Goal: Task Accomplishment & Management: Complete application form

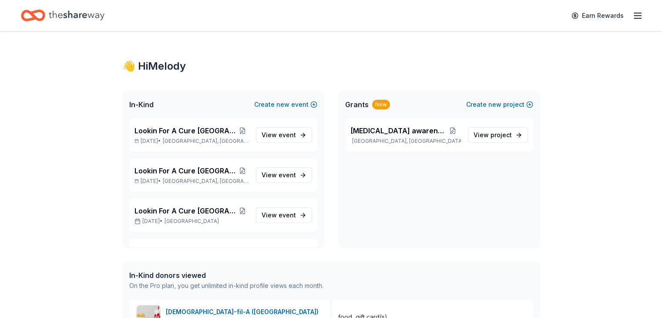
scroll to position [653, 0]
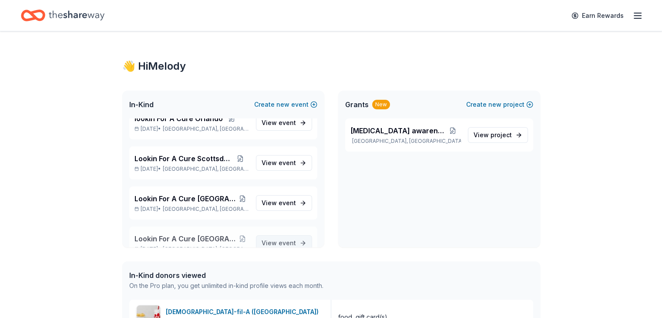
click at [271, 240] on span "View event" at bounding box center [279, 243] width 34 height 10
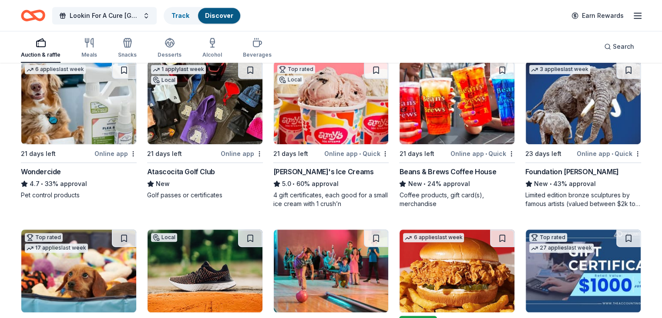
scroll to position [392, 0]
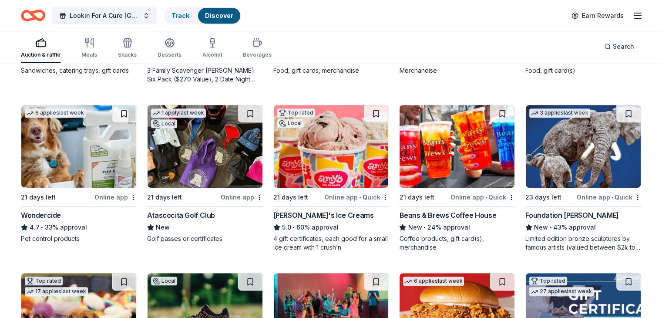
click at [442, 138] on img at bounding box center [456, 146] width 115 height 83
click at [335, 153] on img at bounding box center [331, 146] width 115 height 83
click at [222, 158] on img at bounding box center [205, 146] width 115 height 83
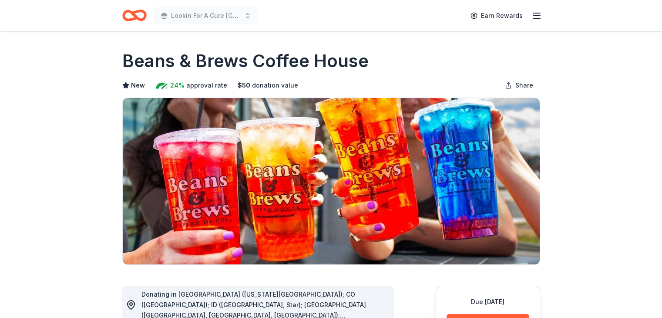
scroll to position [218, 0]
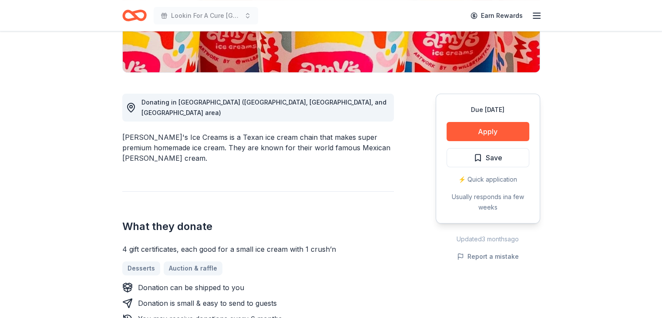
scroll to position [218, 0]
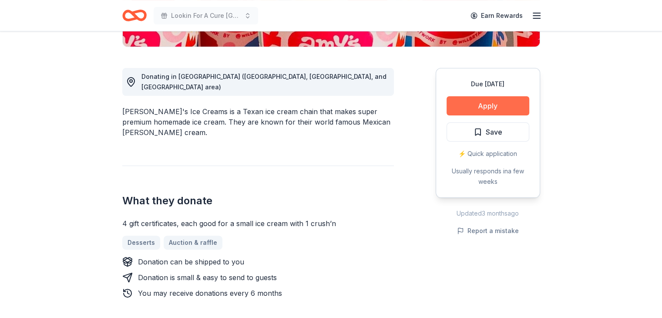
click at [501, 107] on button "Apply" at bounding box center [487, 105] width 83 height 19
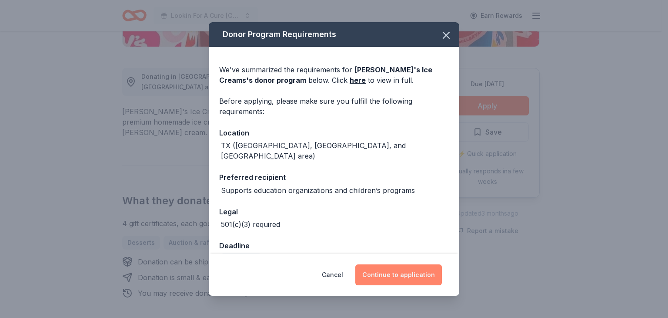
click at [399, 274] on button "Continue to application" at bounding box center [398, 274] width 87 height 21
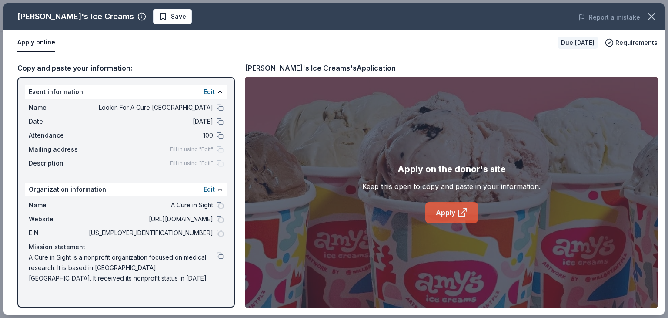
click at [460, 212] on icon at bounding box center [462, 212] width 10 height 10
click at [220, 204] on button at bounding box center [220, 204] width 7 height 7
click at [221, 232] on button at bounding box center [220, 232] width 7 height 7
click at [222, 254] on button at bounding box center [220, 255] width 7 height 7
click at [222, 218] on button at bounding box center [220, 218] width 7 height 7
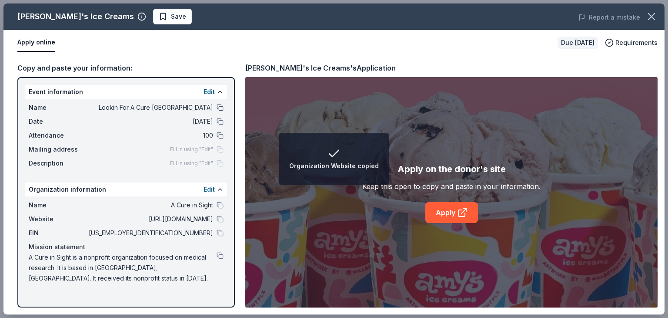
click at [219, 104] on button at bounding box center [220, 107] width 7 height 7
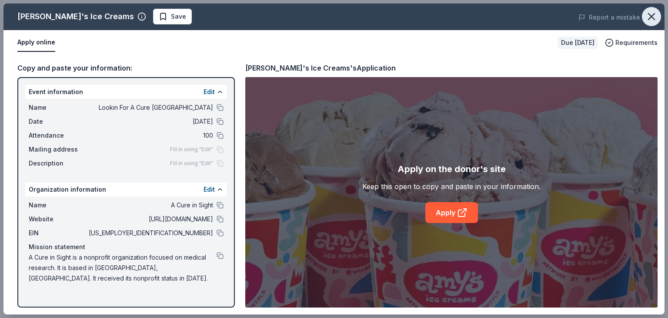
click at [650, 13] on icon "button" at bounding box center [652, 16] width 12 height 12
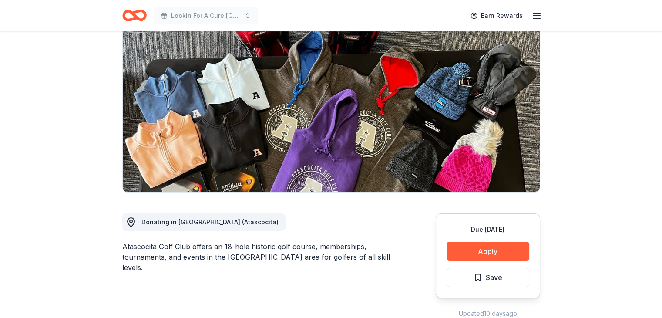
scroll to position [174, 0]
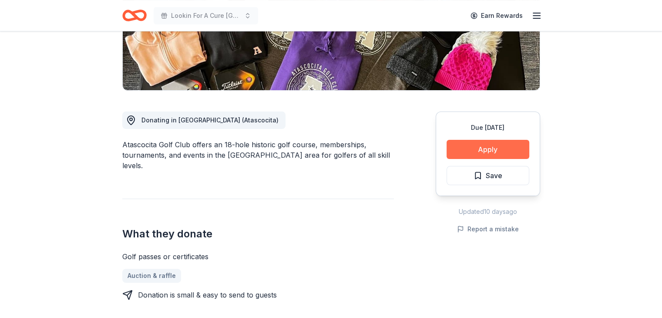
click at [481, 150] on button "Apply" at bounding box center [487, 149] width 83 height 19
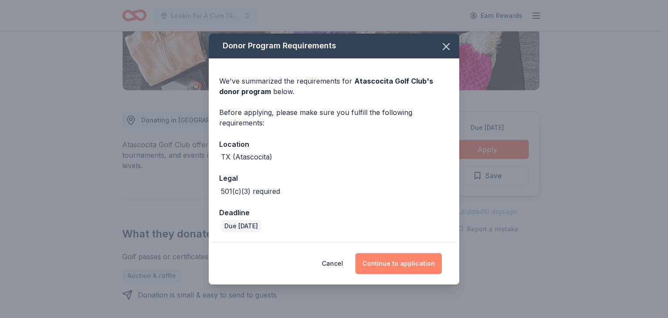
click at [402, 268] on button "Continue to application" at bounding box center [398, 263] width 87 height 21
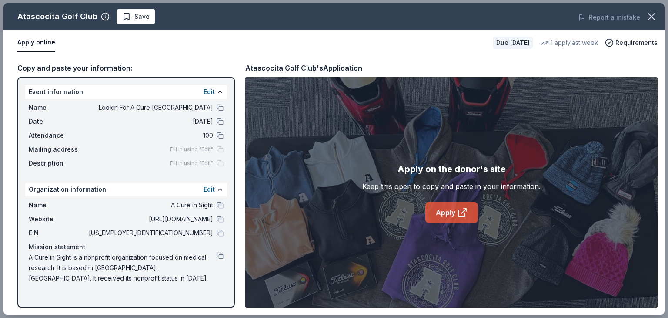
click at [446, 212] on link "Apply" at bounding box center [452, 212] width 53 height 21
click at [222, 201] on button at bounding box center [220, 204] width 7 height 7
click at [218, 232] on button at bounding box center [220, 232] width 7 height 7
click at [454, 212] on link "Apply" at bounding box center [452, 212] width 53 height 21
click at [657, 14] on icon "button" at bounding box center [652, 16] width 12 height 12
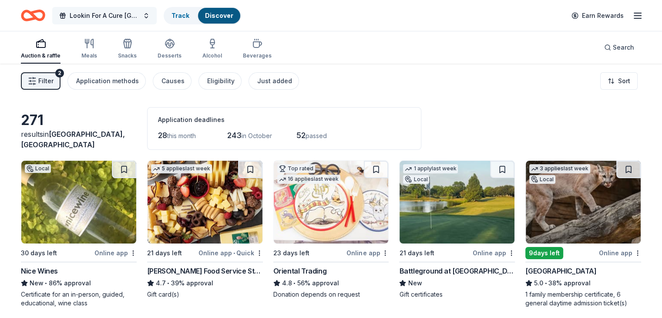
click at [157, 13] on button "Lookin For A Cure [GEOGRAPHIC_DATA]" at bounding box center [104, 15] width 104 height 17
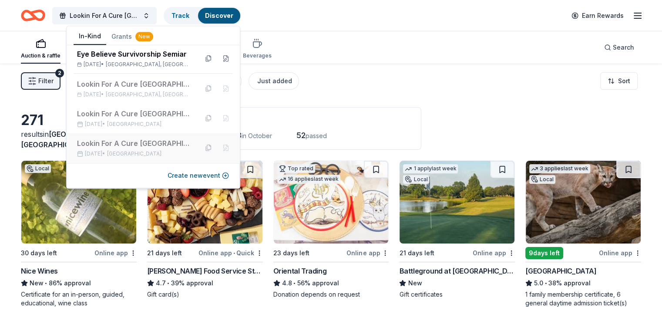
scroll to position [522, 0]
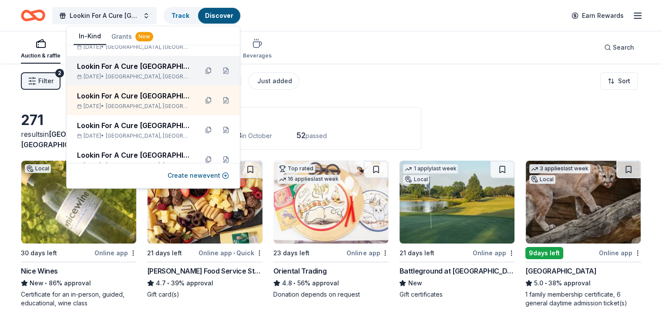
click at [129, 63] on div "Lookin For A Cure [GEOGRAPHIC_DATA]" at bounding box center [134, 66] width 114 height 10
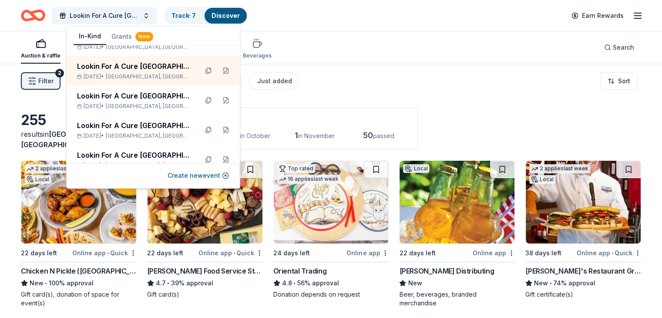
click at [464, 110] on div "255 results in [GEOGRAPHIC_DATA], [GEOGRAPHIC_DATA] Application deadlines 25 th…" at bounding box center [331, 128] width 620 height 43
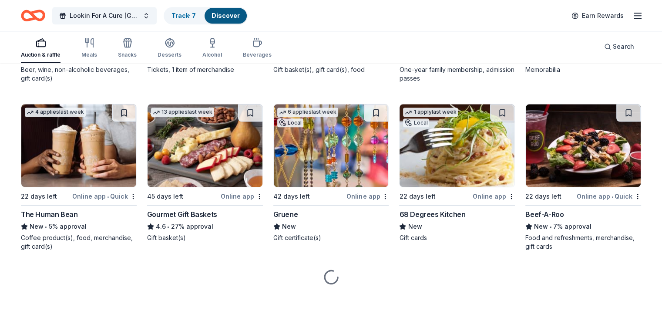
scroll to position [898, 0]
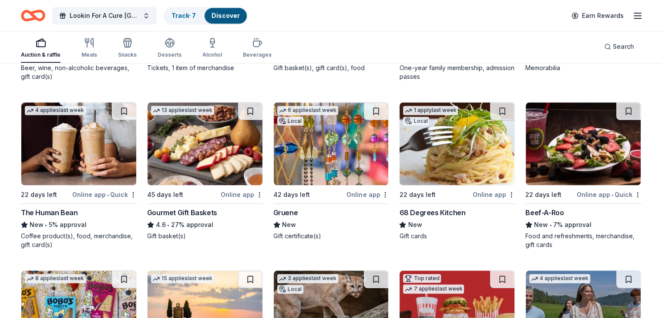
click at [302, 149] on img at bounding box center [331, 143] width 115 height 83
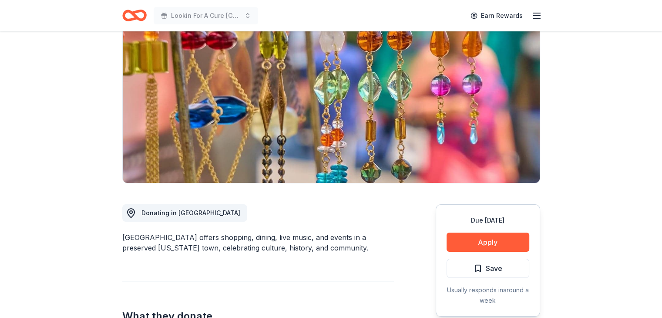
scroll to position [87, 0]
